Goal: Find specific page/section: Locate a particular part of the current website

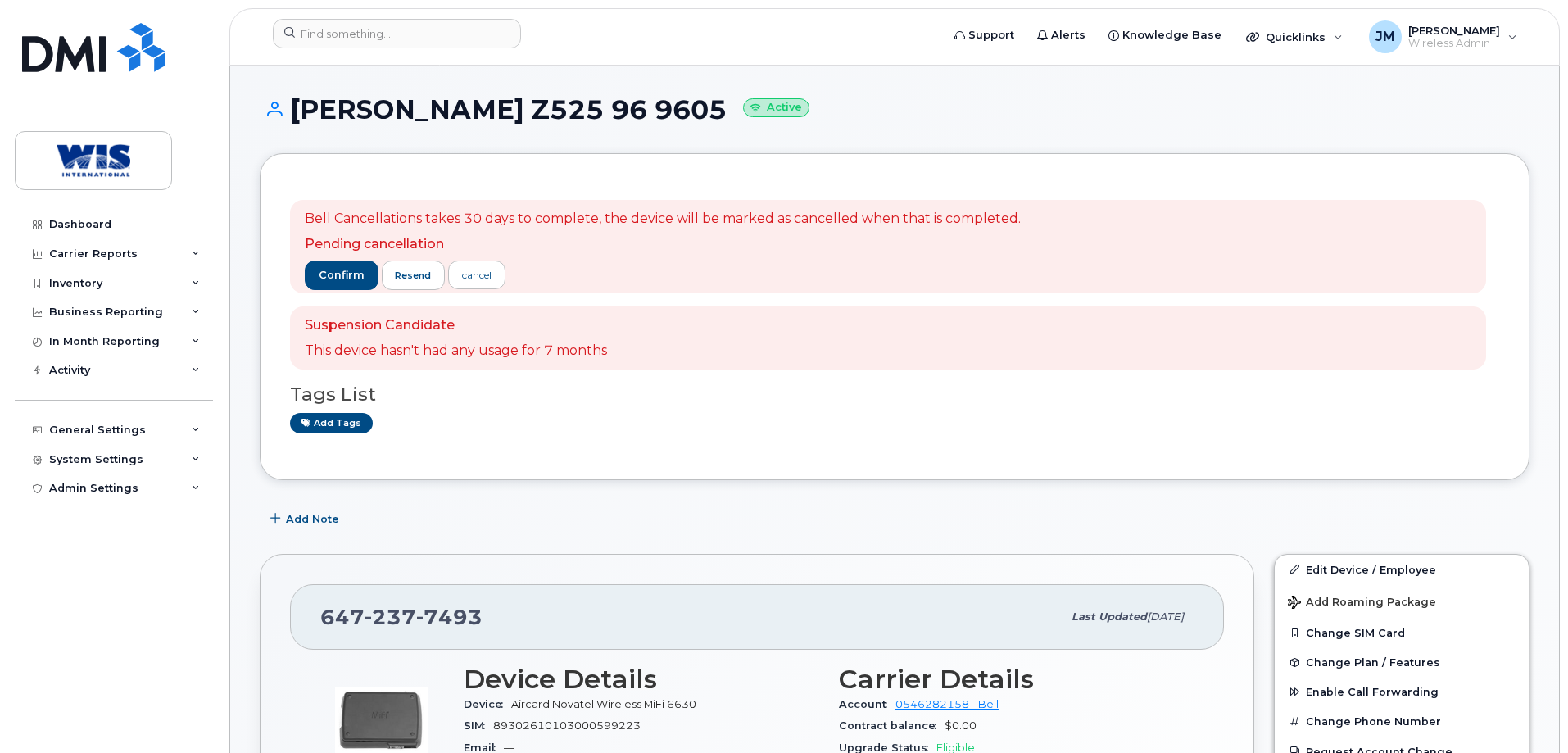
scroll to position [164, 0]
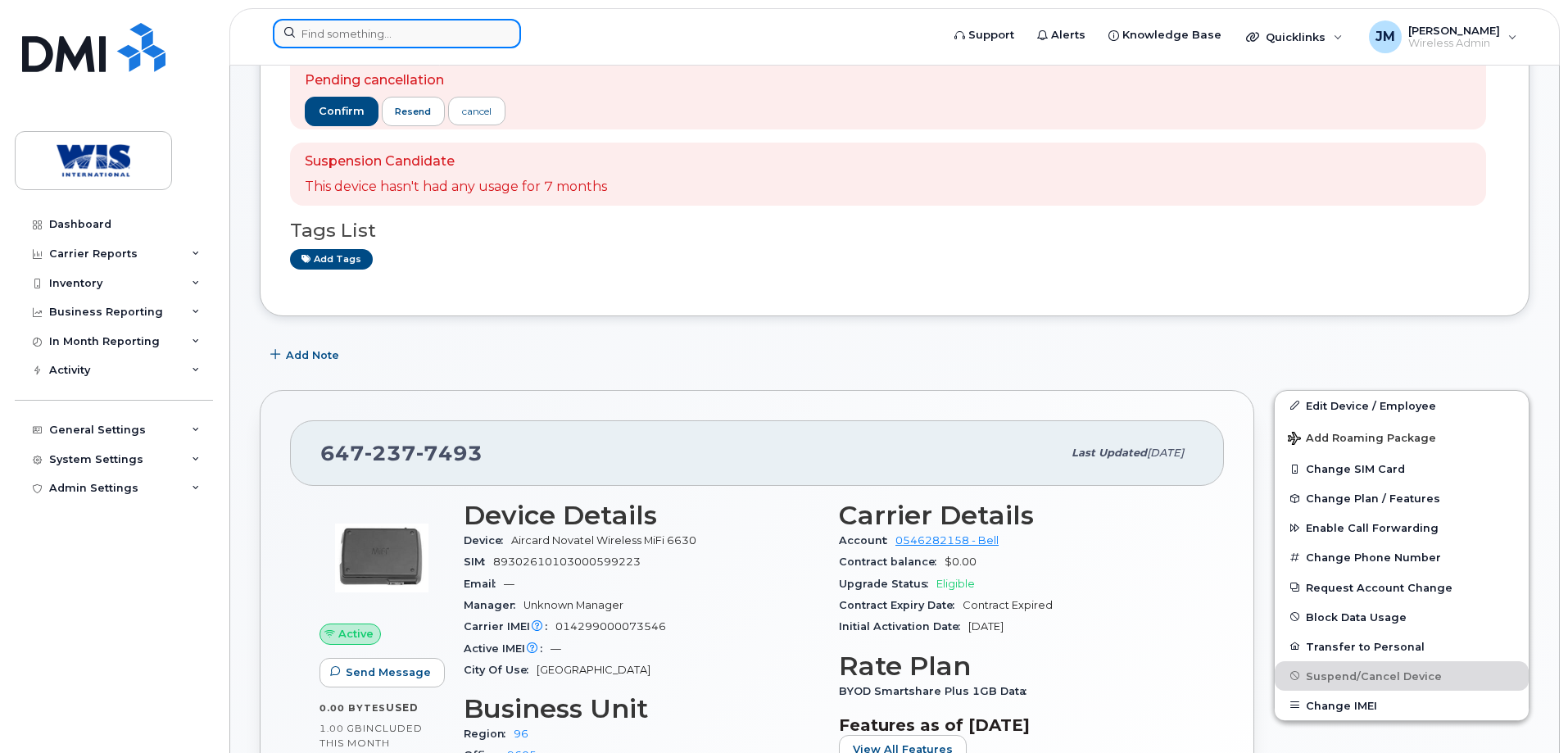
click at [330, 36] on input at bounding box center [396, 34] width 248 height 30
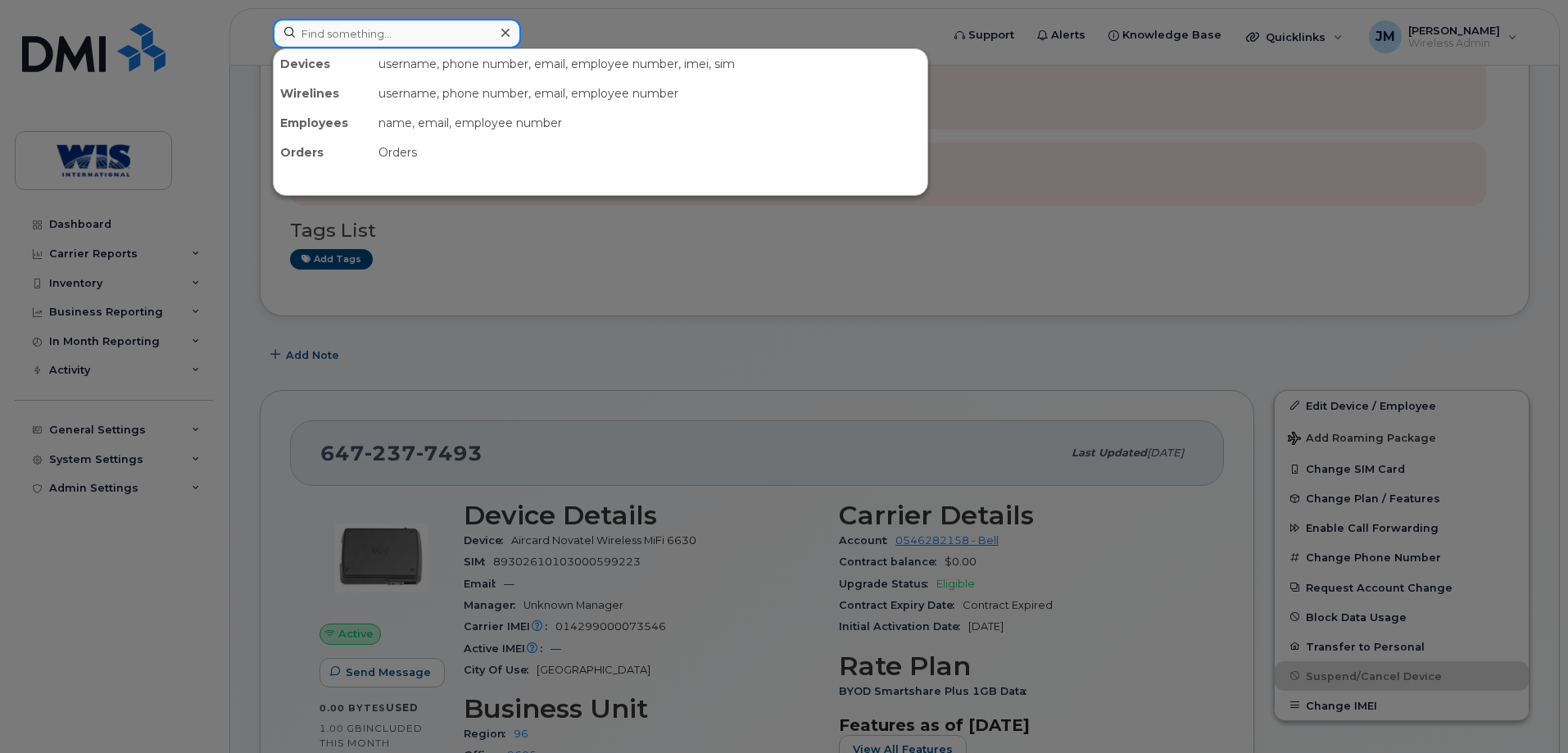
paste input "868041020341777"
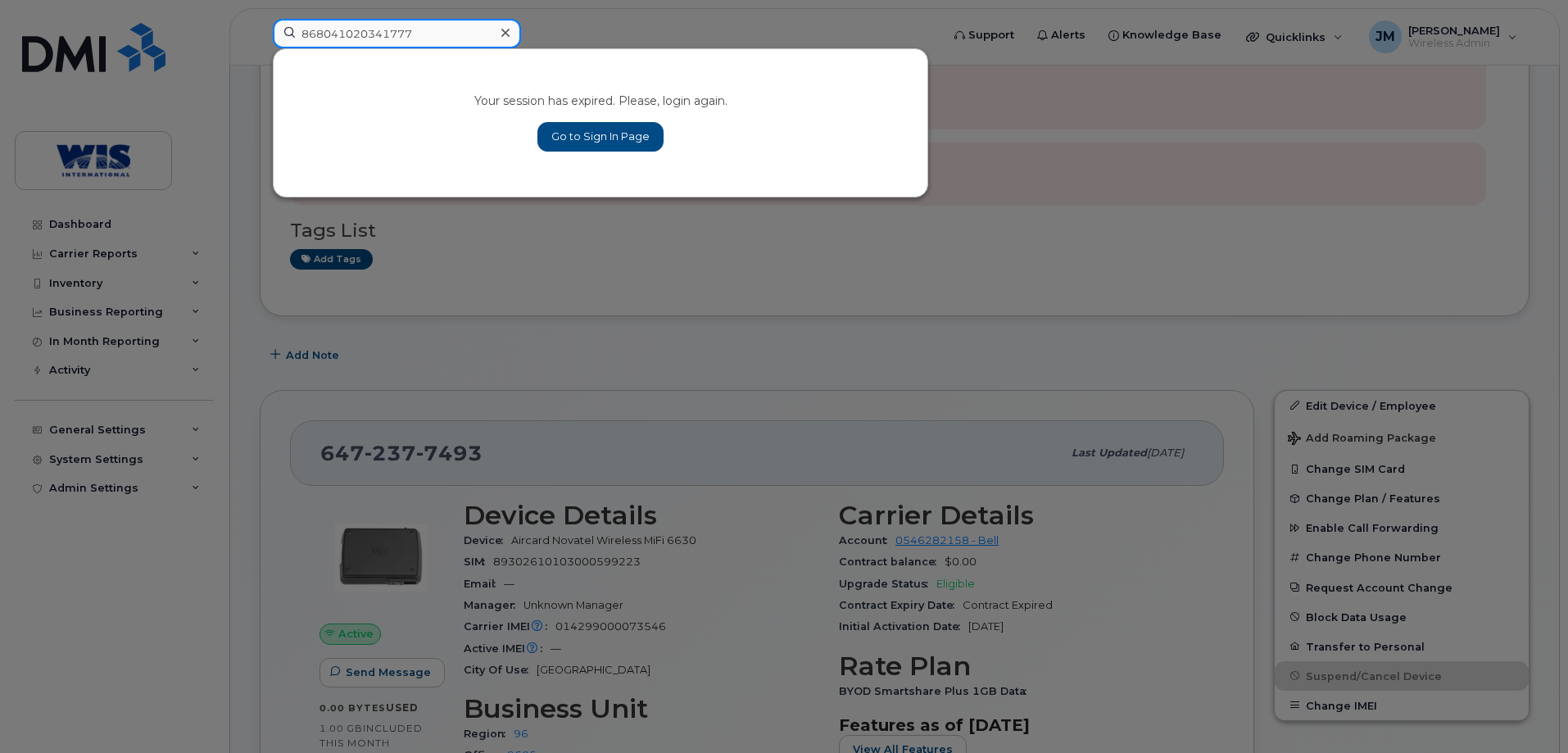
type input "868041020341777"
click at [574, 141] on link "Go to Sign In Page" at bounding box center [600, 138] width 126 height 30
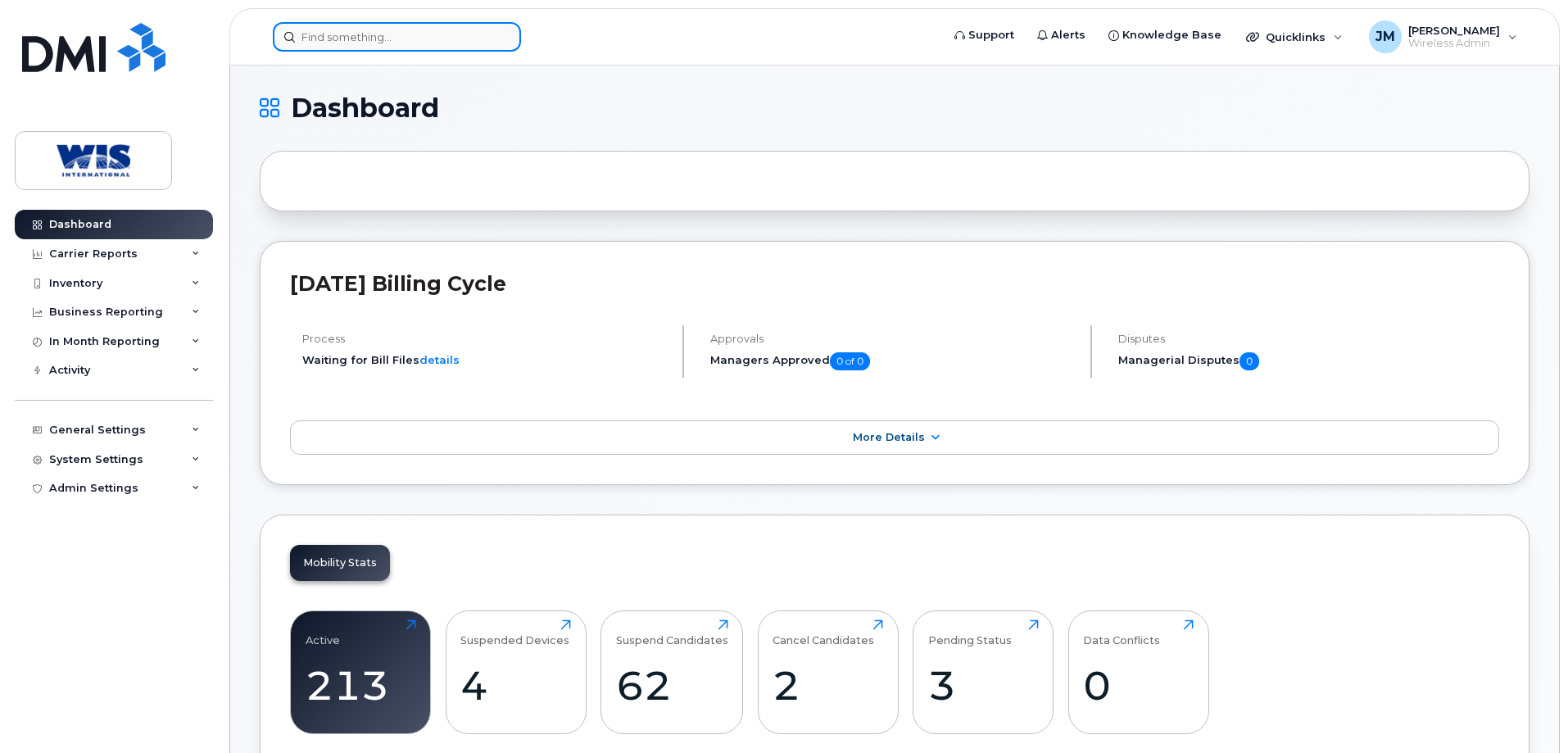
click at [351, 43] on input at bounding box center [396, 37] width 248 height 30
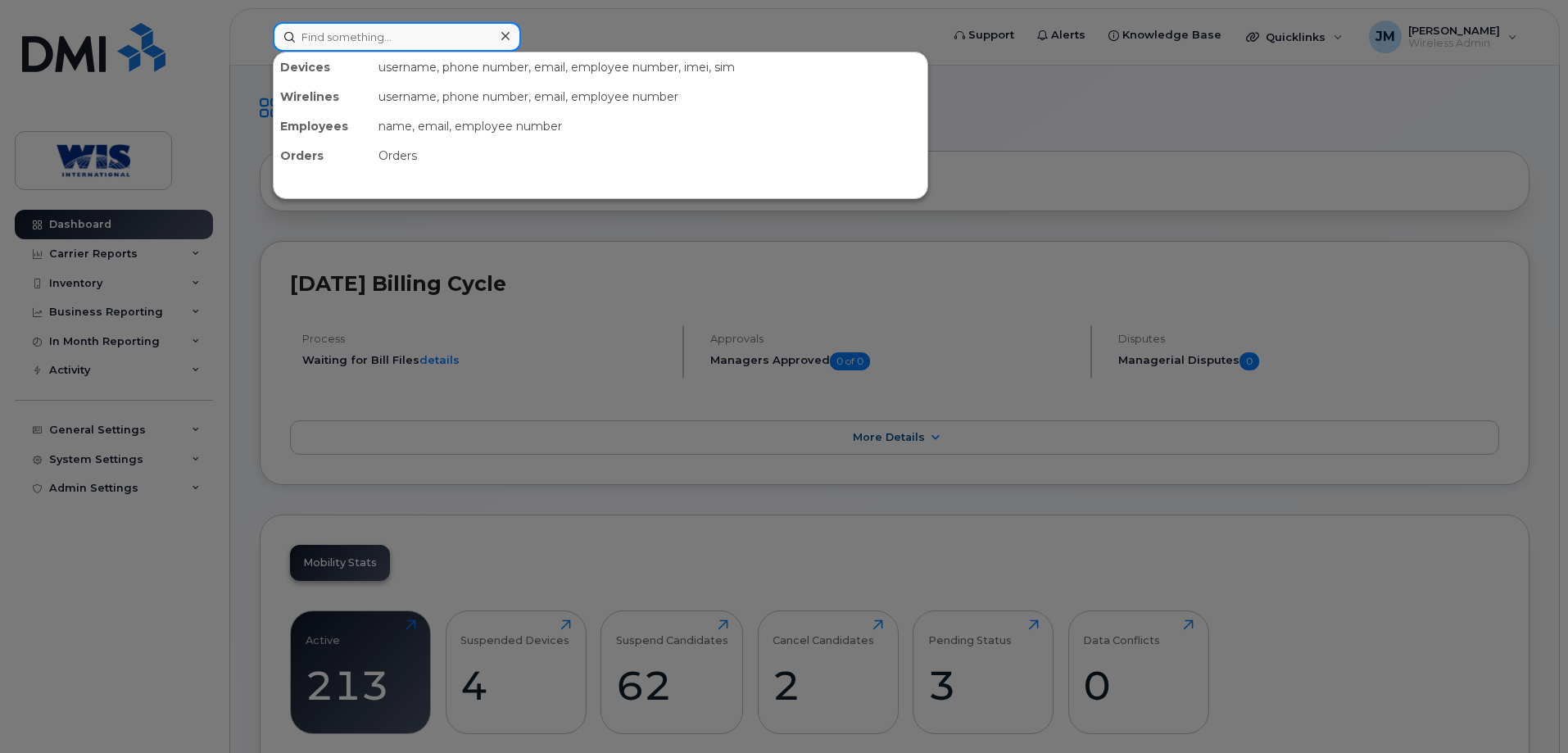
paste input "868041020341777"
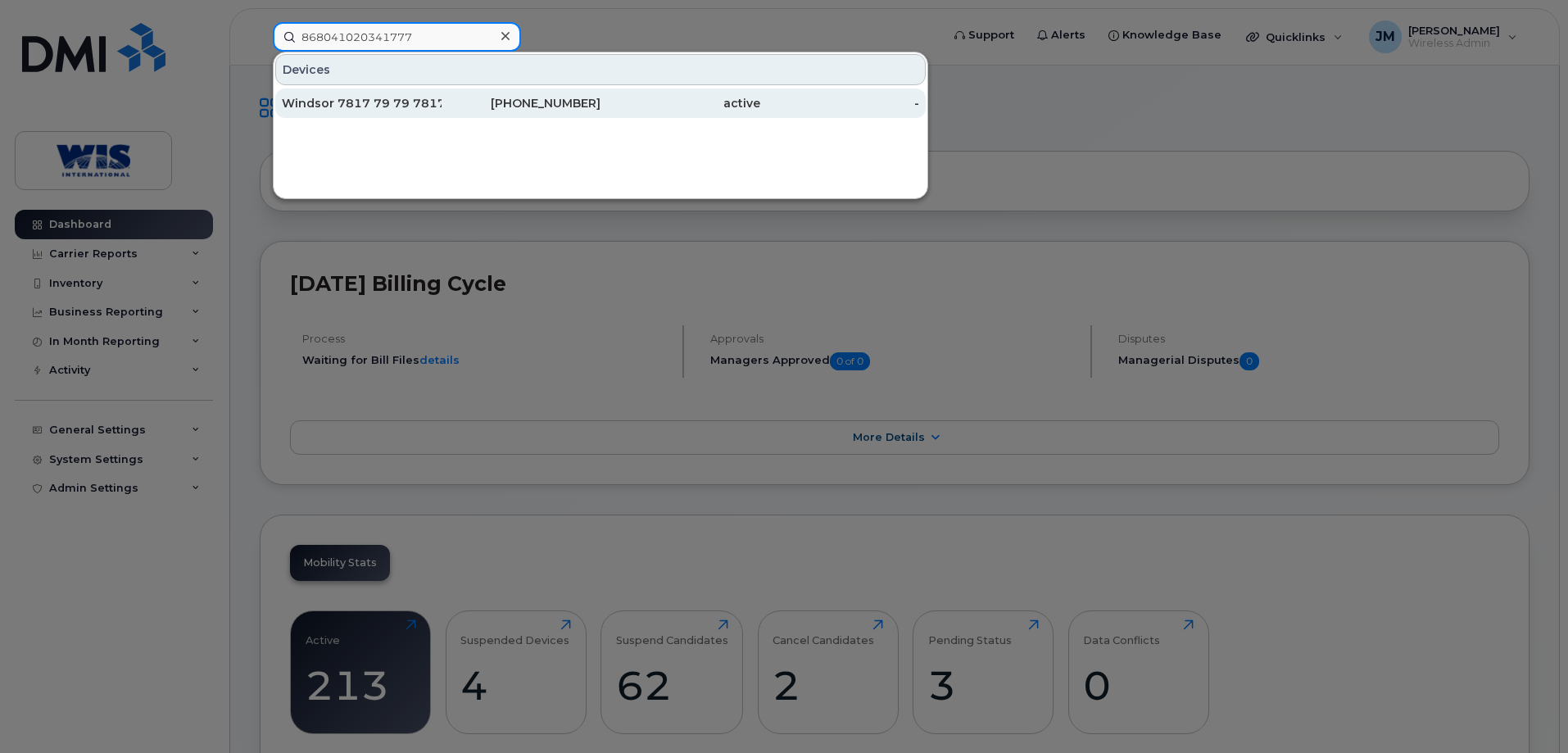
type input "868041020341777"
click at [349, 103] on div "Windsor 7817 79 79 7817" at bounding box center [361, 104] width 160 height 17
